Goal: Book appointment/travel/reservation

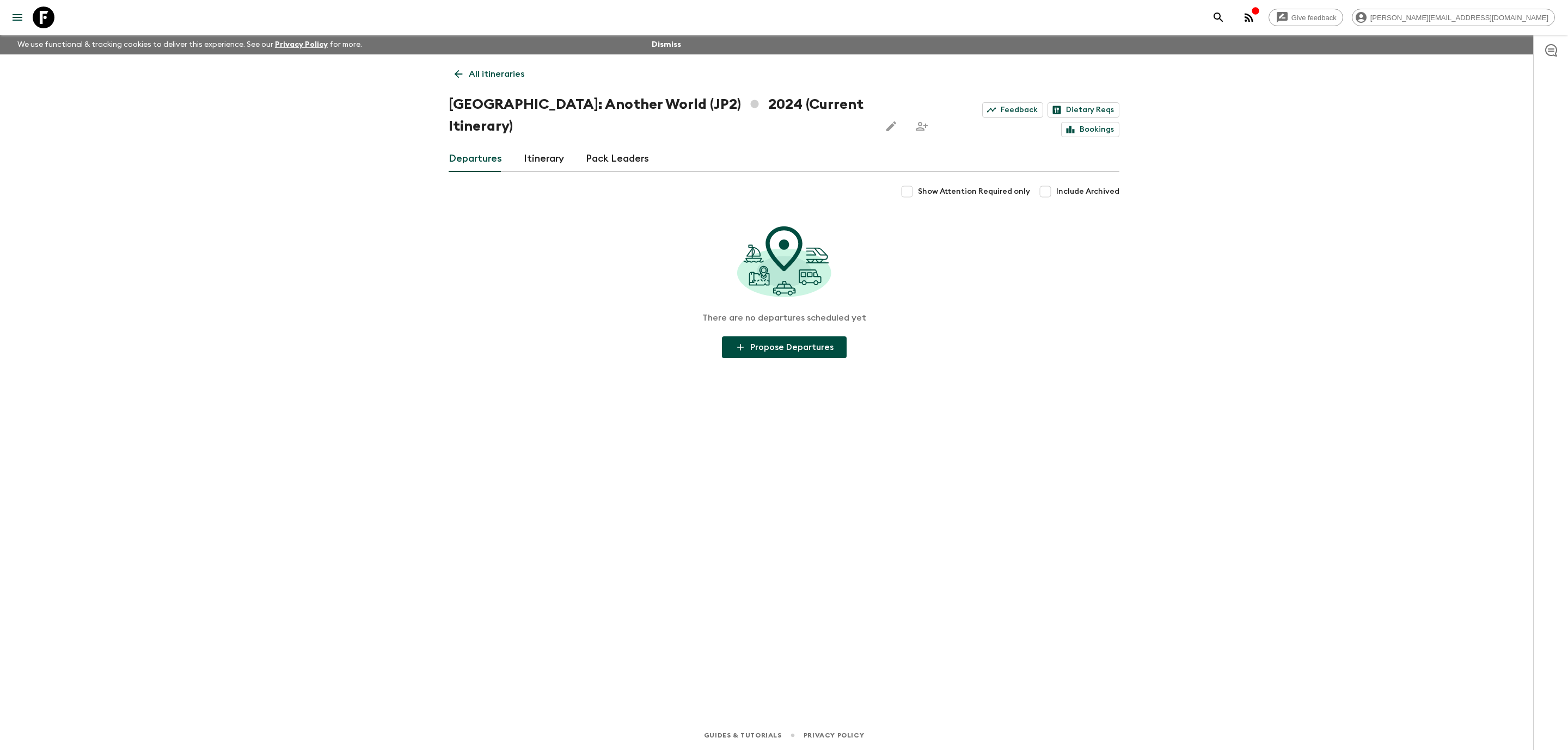
click at [50, 16] on icon at bounding box center [44, 18] width 21 height 21
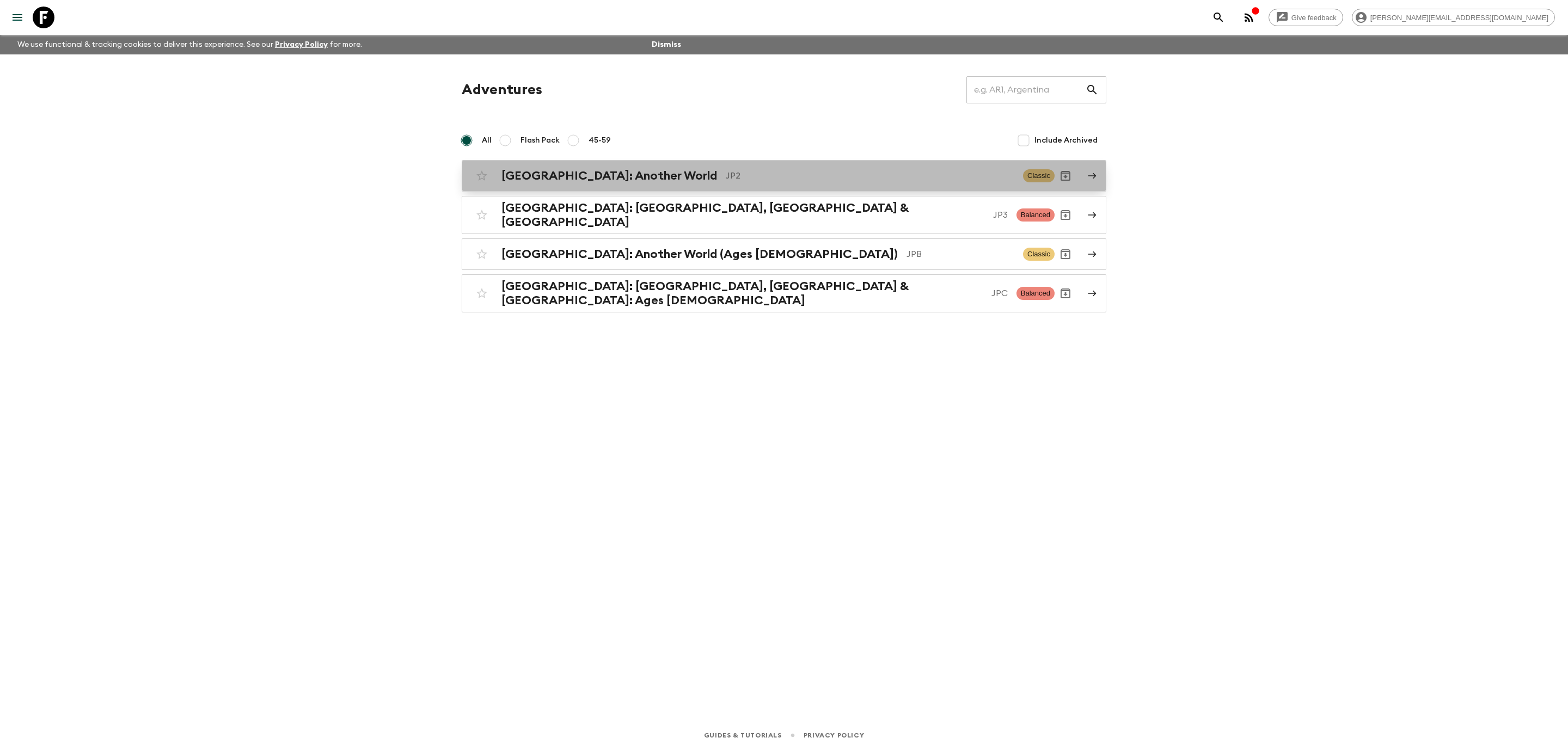
click at [726, 175] on p "JP2" at bounding box center [870, 176] width 289 height 13
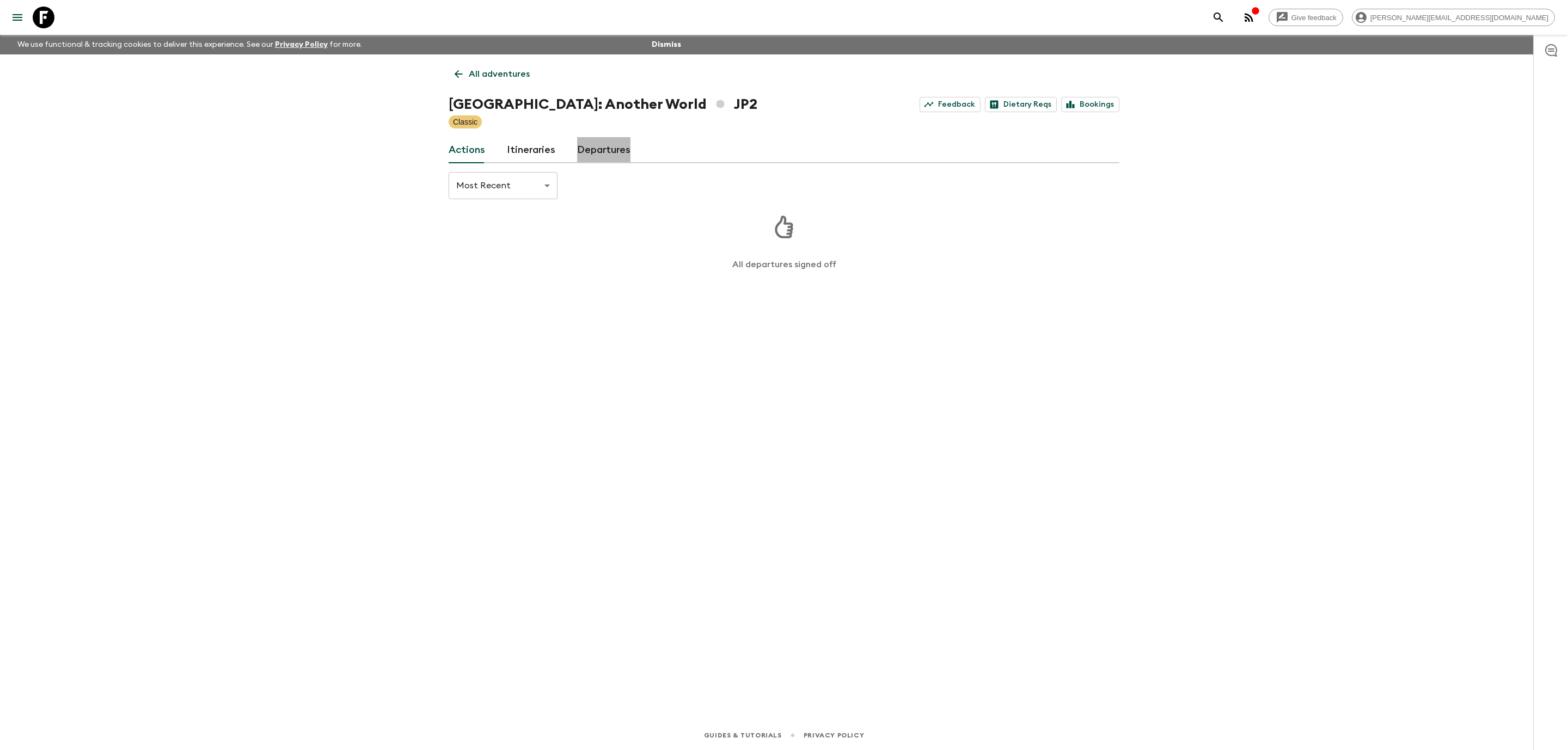
click at [594, 154] on link "Departures" at bounding box center [604, 150] width 53 height 26
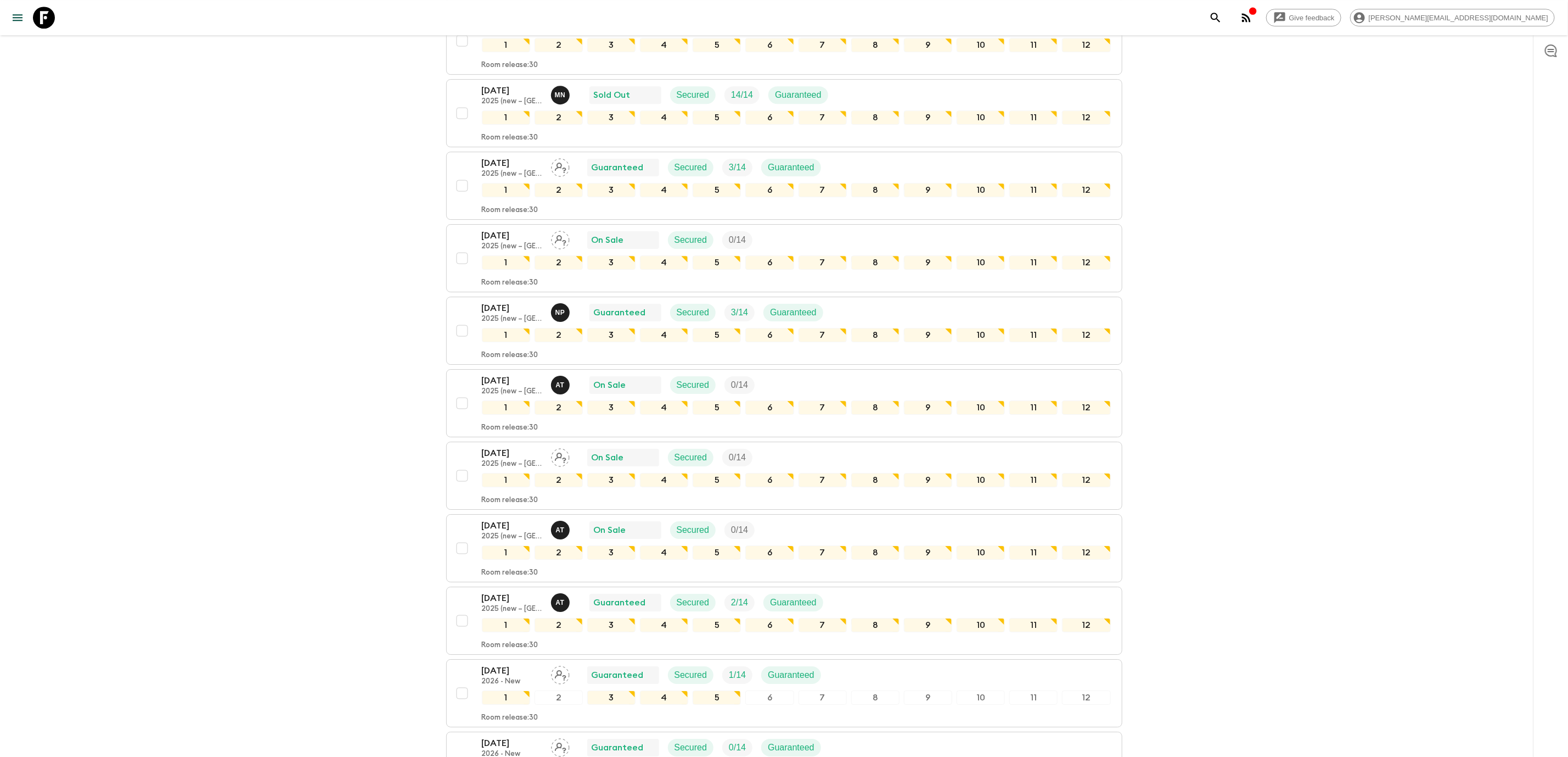
scroll to position [2605, 0]
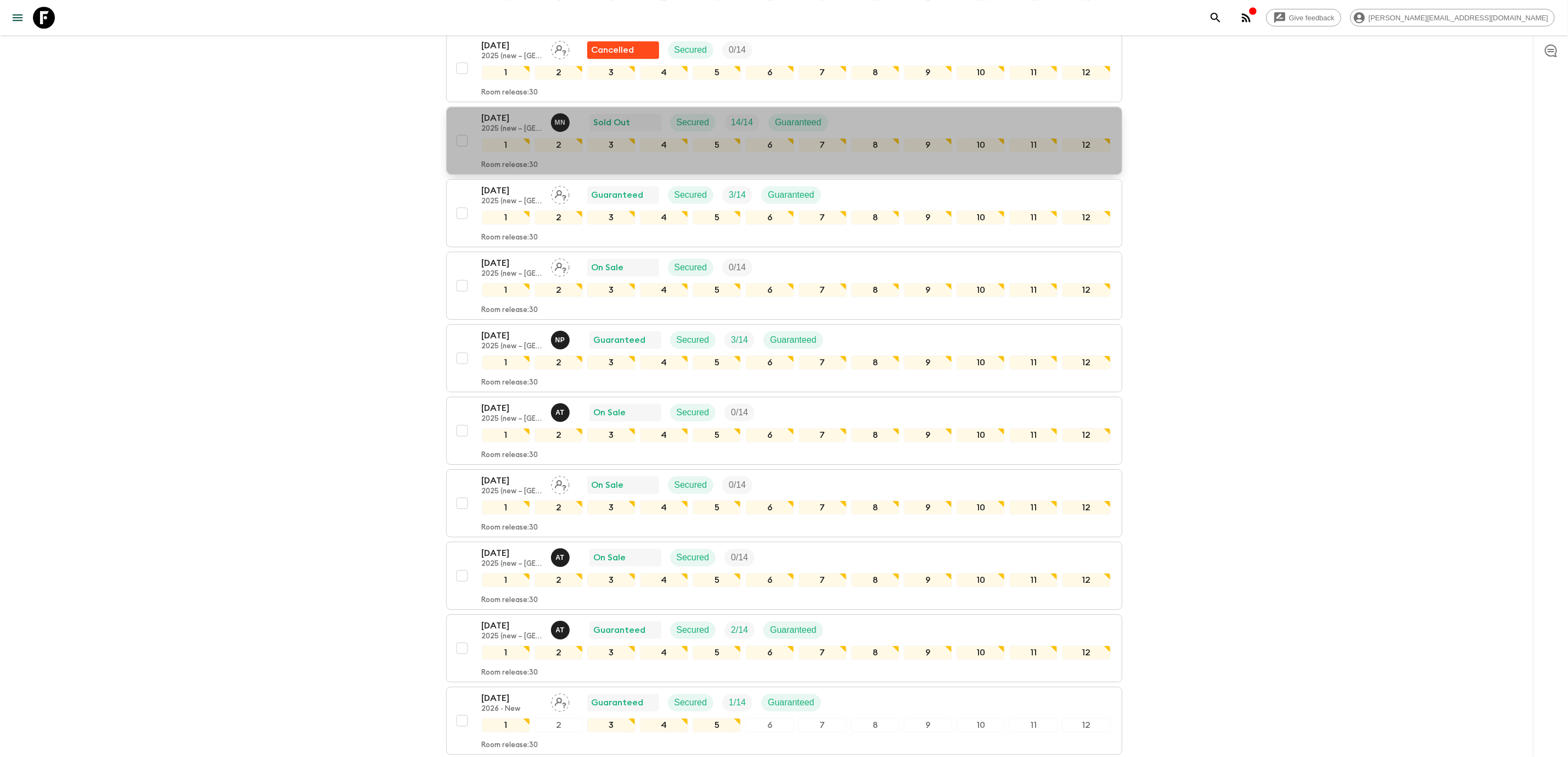
click at [921, 133] on div "[DATE] 2025 (new – [GEOGRAPHIC_DATA]) M N Sold Out Secured 14 / 14 Guaranteed" at bounding box center [796, 123] width 629 height 22
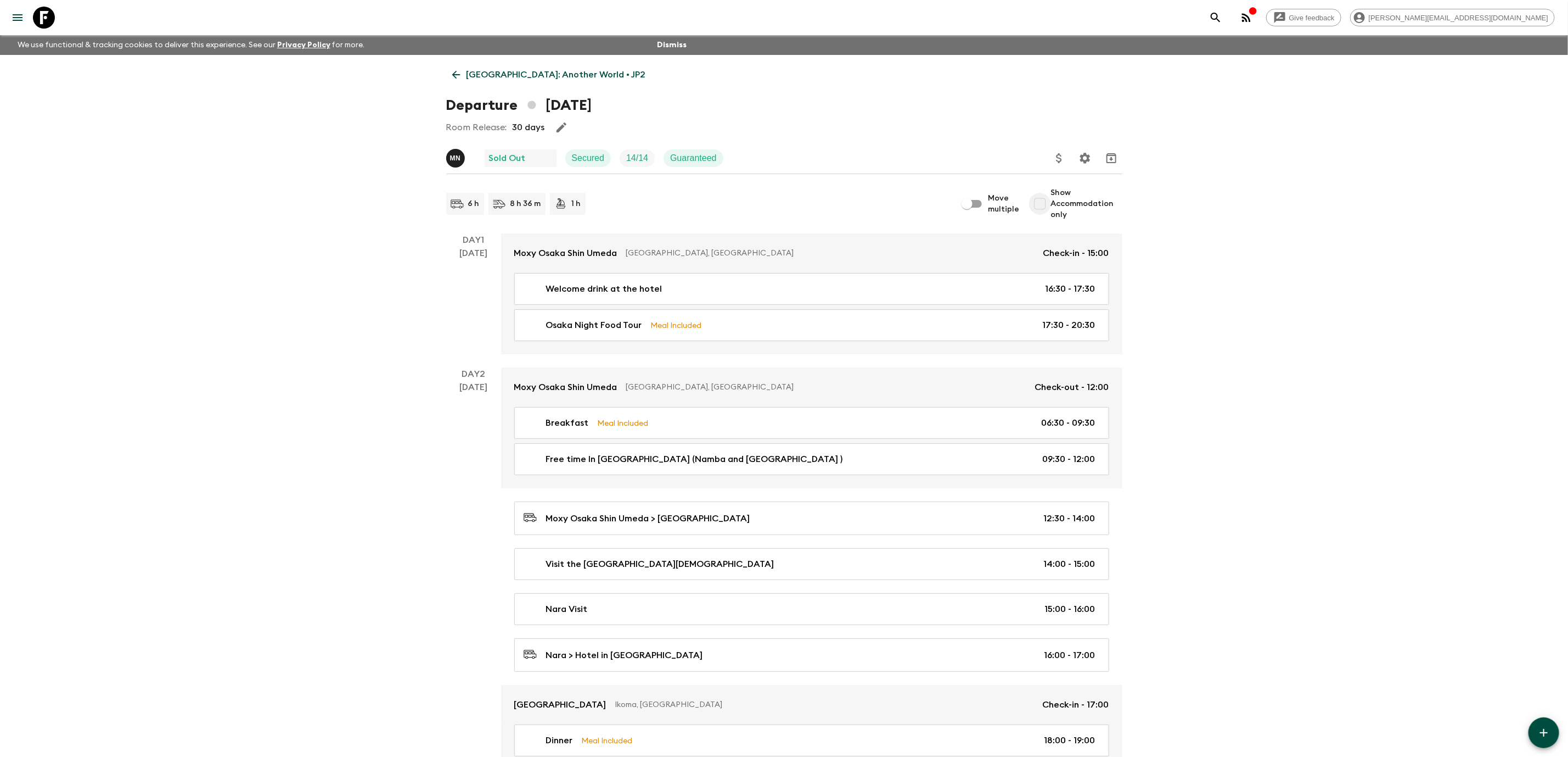
click at [1050, 201] on input "Show Accommodation only" at bounding box center [1040, 204] width 22 height 22
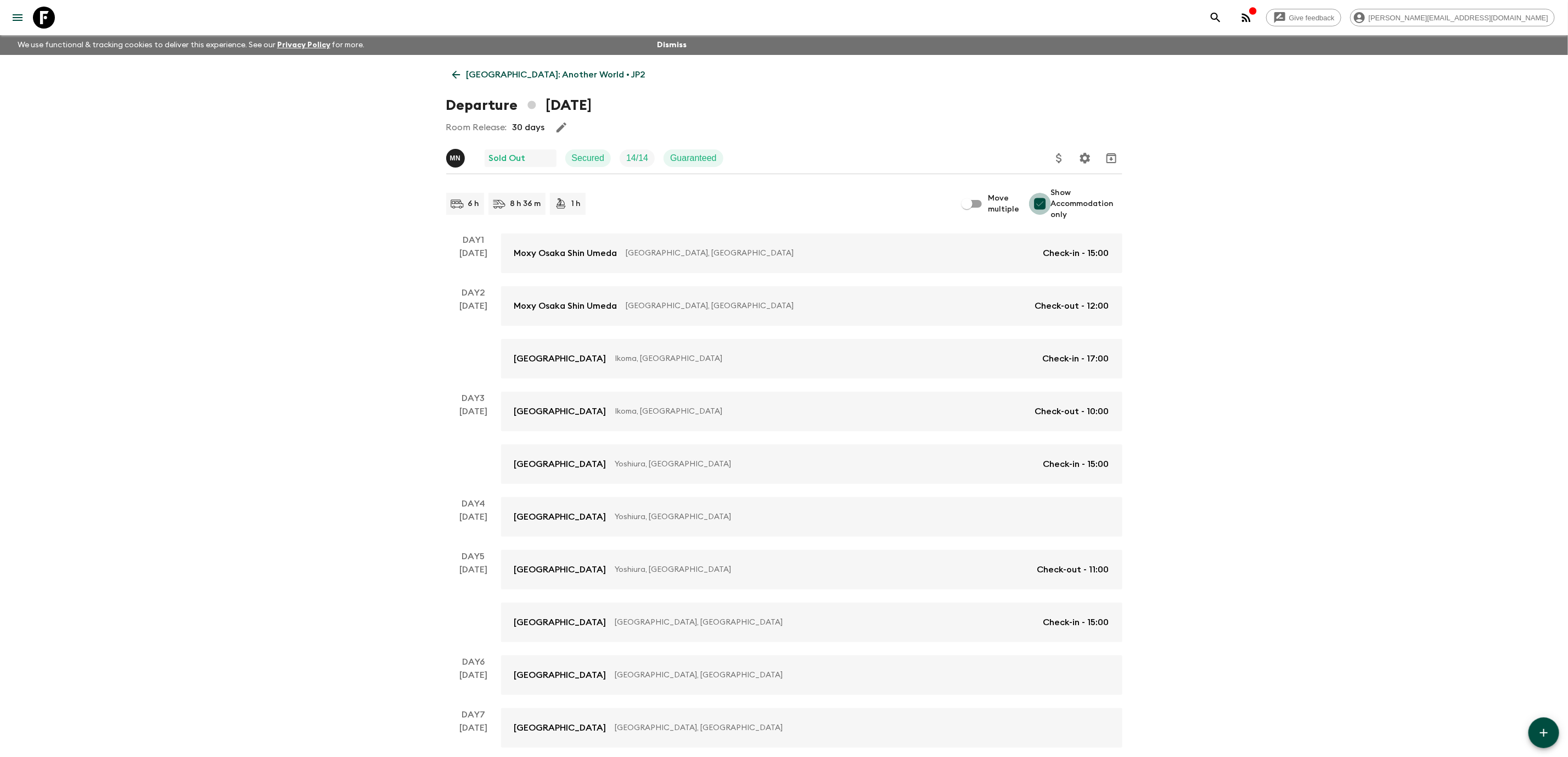
click at [1041, 204] on input "Show Accommodation only" at bounding box center [1040, 204] width 22 height 22
checkbox input "false"
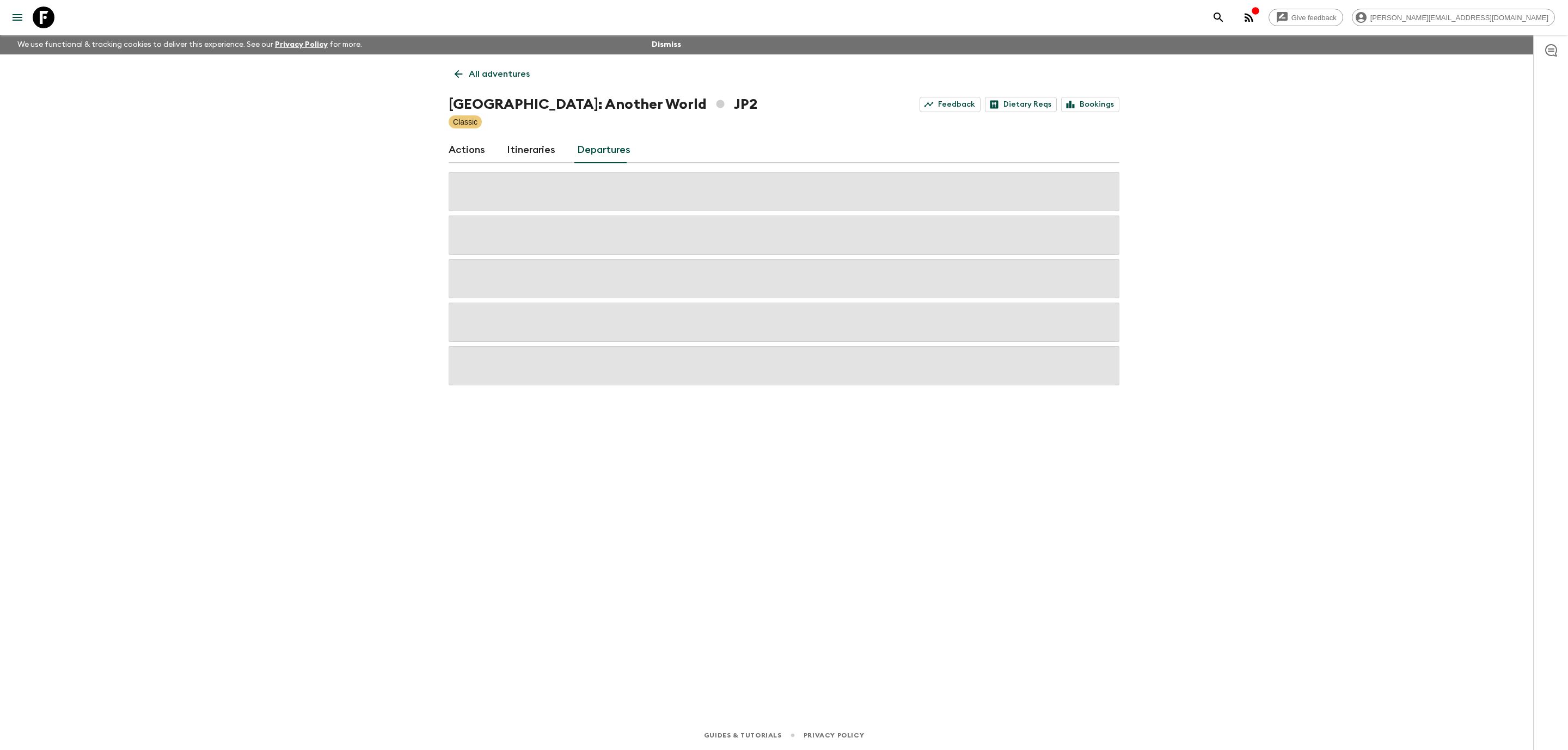
click at [589, 154] on link "Departures" at bounding box center [604, 150] width 53 height 26
